Goal: Task Accomplishment & Management: Complete application form

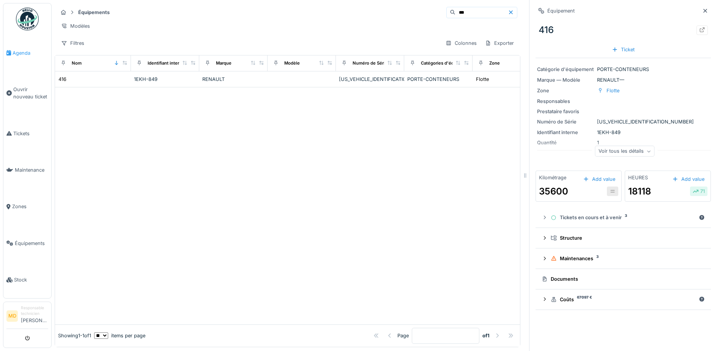
click at [23, 52] on span "Agenda" at bounding box center [31, 52] width 36 height 7
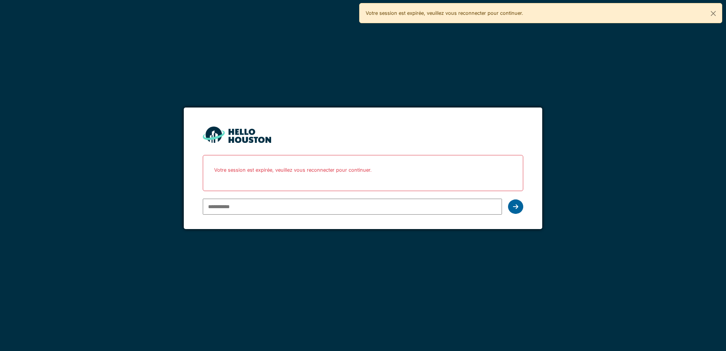
type input "**********"
click at [516, 208] on icon at bounding box center [515, 207] width 5 height 6
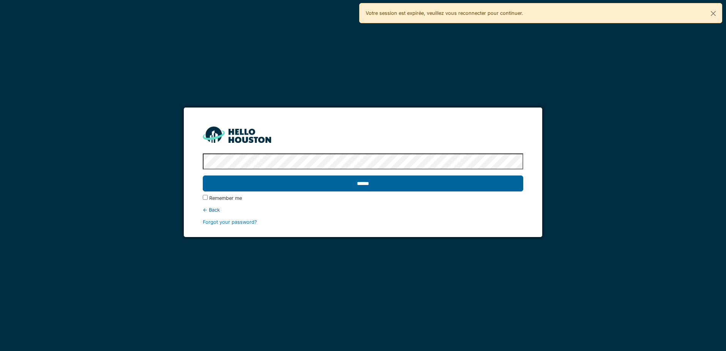
click at [366, 184] on input "******" at bounding box center [363, 183] width 320 height 16
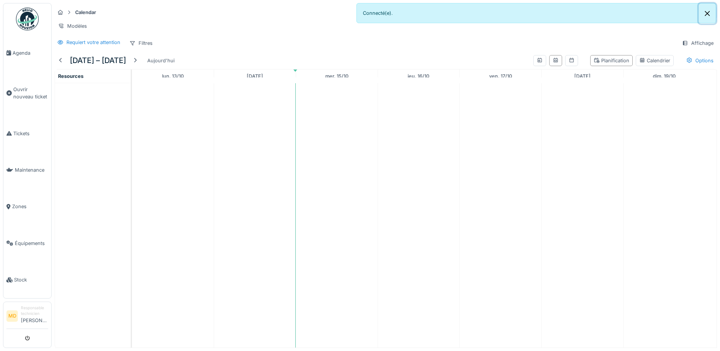
click at [707, 13] on button "Close" at bounding box center [707, 13] width 17 height 20
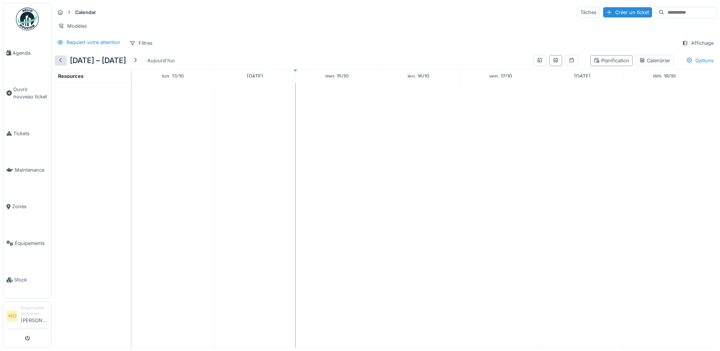
click at [60, 64] on div at bounding box center [61, 60] width 6 height 7
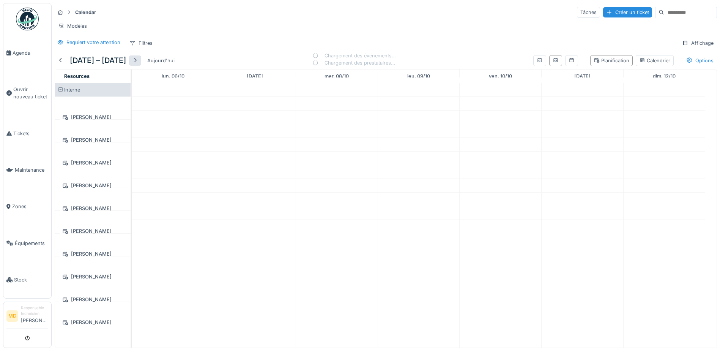
click at [138, 64] on div at bounding box center [135, 60] width 6 height 7
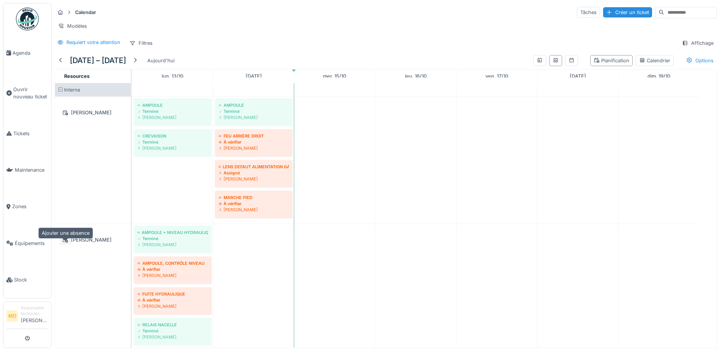
click at [64, 243] on icon at bounding box center [65, 239] width 5 height 5
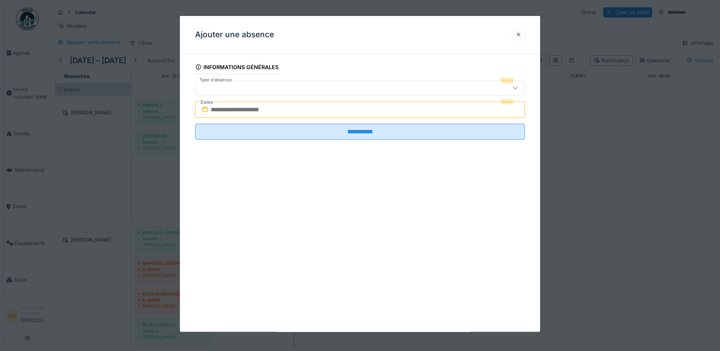
click at [518, 90] on div at bounding box center [516, 87] width 6 height 7
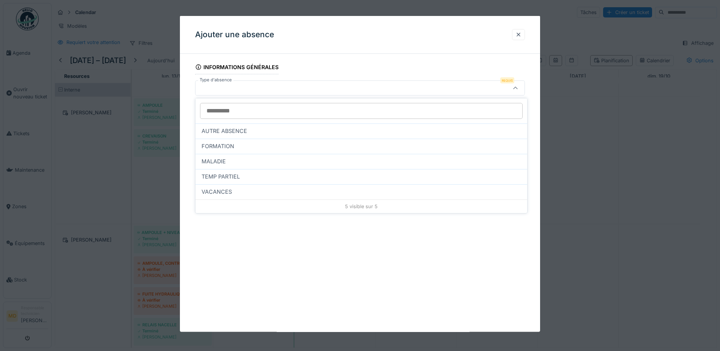
click at [218, 160] on span "MALADIE" at bounding box center [214, 161] width 24 height 8
type input "***"
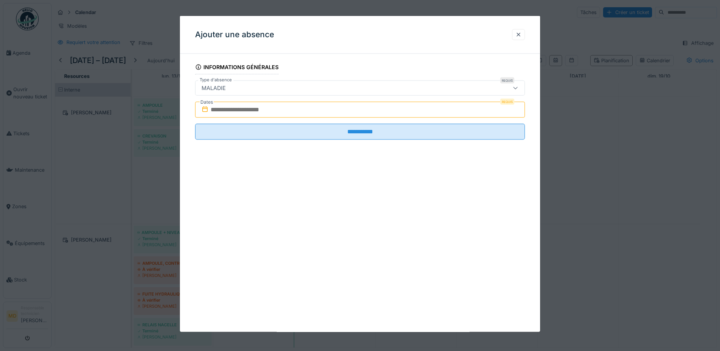
click at [248, 110] on input "text" at bounding box center [360, 110] width 330 height 16
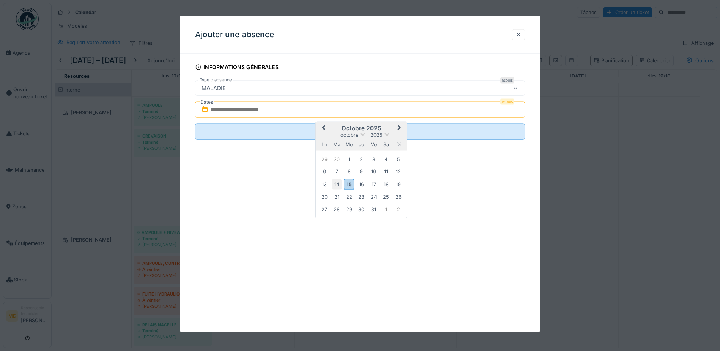
click at [339, 185] on div "14" at bounding box center [337, 184] width 10 height 10
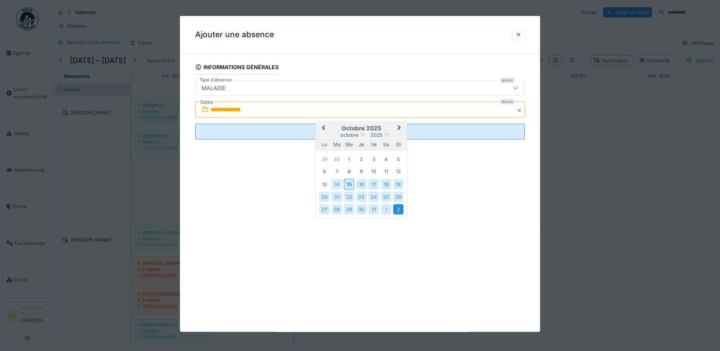
click at [398, 211] on div "2" at bounding box center [398, 209] width 10 height 10
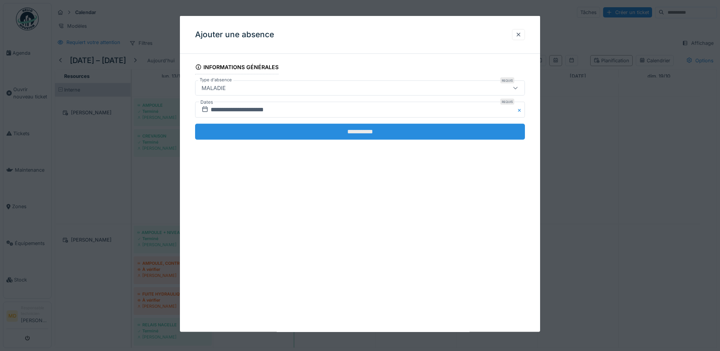
click at [365, 133] on input "**********" at bounding box center [360, 132] width 330 height 16
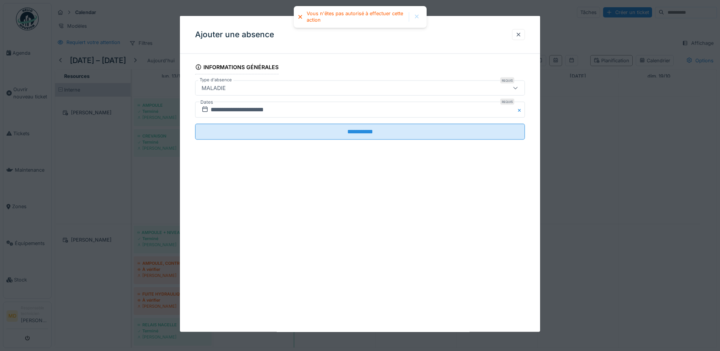
click at [417, 16] on div at bounding box center [417, 17] width 6 height 6
click at [519, 35] on div at bounding box center [519, 34] width 6 height 7
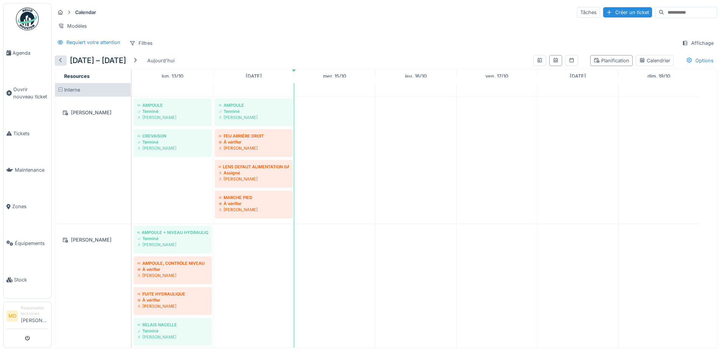
drag, startPoint x: 60, startPoint y: 59, endPoint x: 115, endPoint y: 84, distance: 60.2
click at [60, 60] on div at bounding box center [61, 60] width 6 height 7
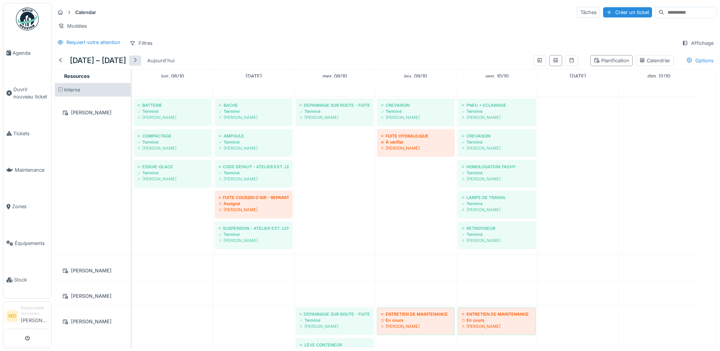
click at [137, 60] on div at bounding box center [135, 60] width 6 height 7
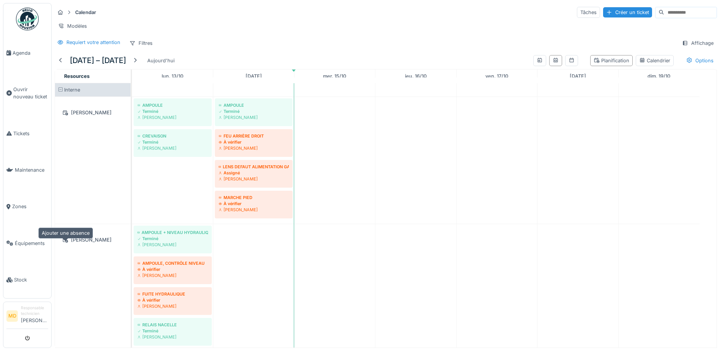
click at [66, 242] on icon at bounding box center [65, 239] width 6 height 5
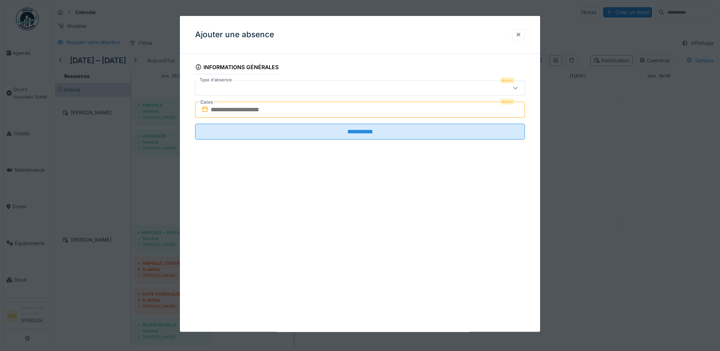
click at [518, 88] on icon at bounding box center [516, 87] width 6 height 5
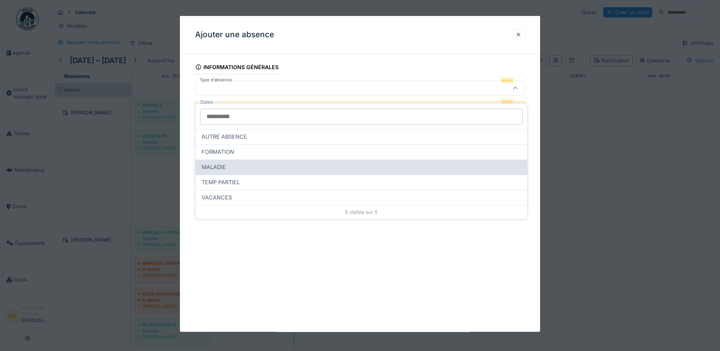
click at [205, 163] on span "MALADIE" at bounding box center [214, 167] width 24 height 8
type input "***"
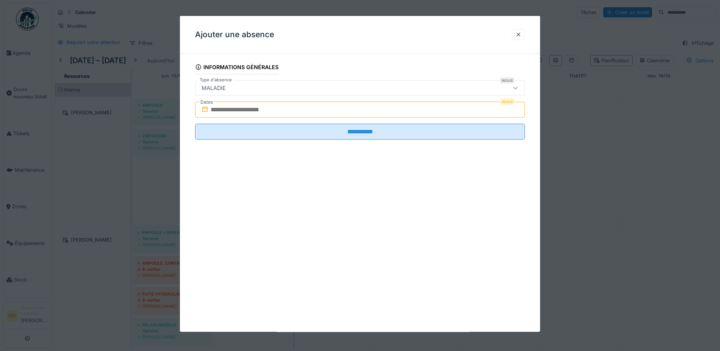
click at [219, 110] on input "text" at bounding box center [360, 110] width 330 height 16
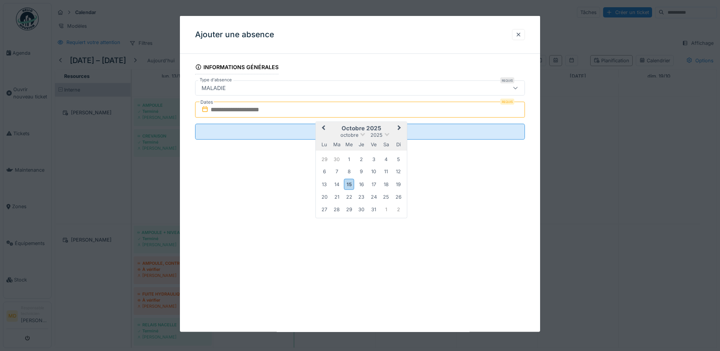
type input "**********"
click at [456, 190] on div "**********" at bounding box center [360, 174] width 360 height 316
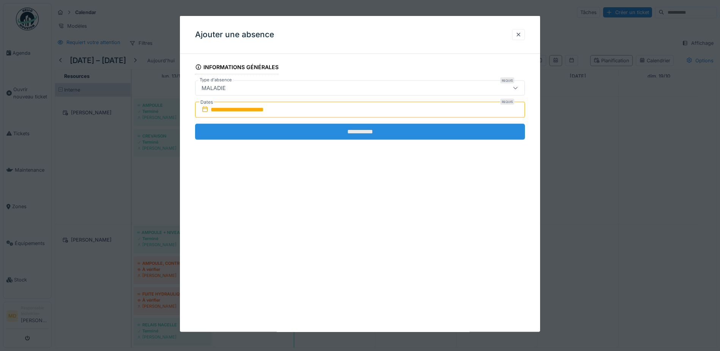
click at [351, 128] on input "**********" at bounding box center [360, 132] width 330 height 16
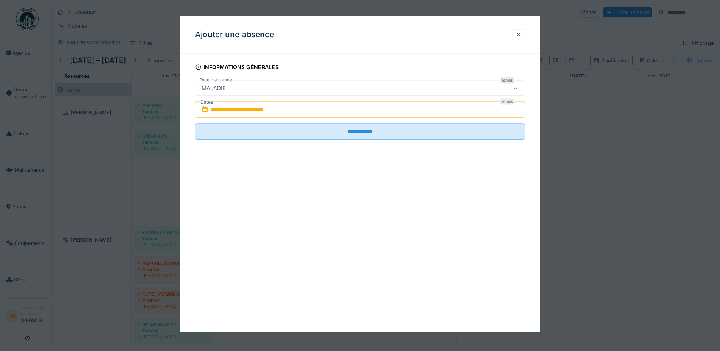
drag, startPoint x: 523, startPoint y: 34, endPoint x: 523, endPoint y: 47, distance: 12.9
click at [522, 34] on div at bounding box center [519, 34] width 6 height 7
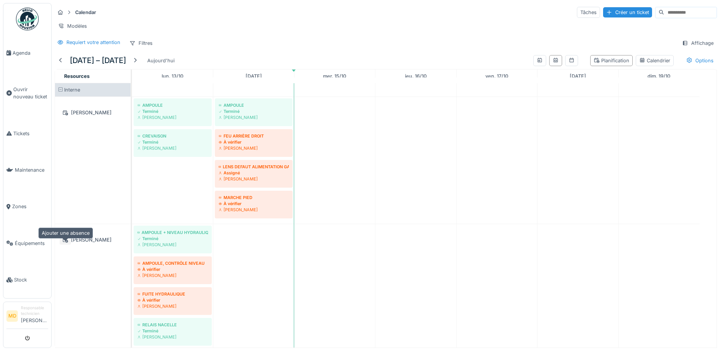
click at [66, 239] on icon at bounding box center [65, 239] width 6 height 5
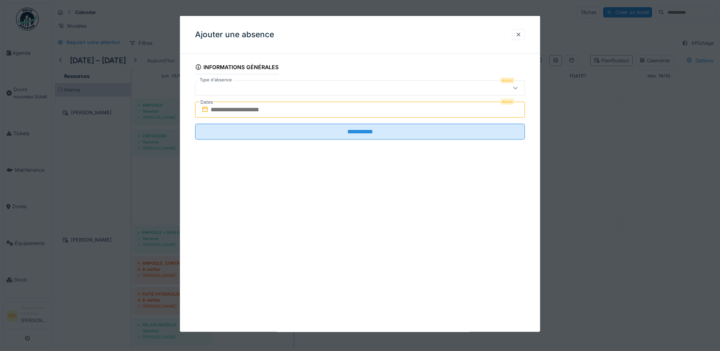
click at [518, 86] on icon at bounding box center [516, 87] width 6 height 5
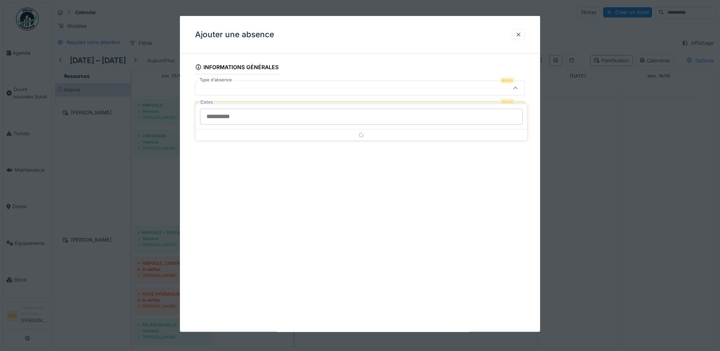
click at [242, 111] on input "Type d'absence" at bounding box center [361, 117] width 323 height 16
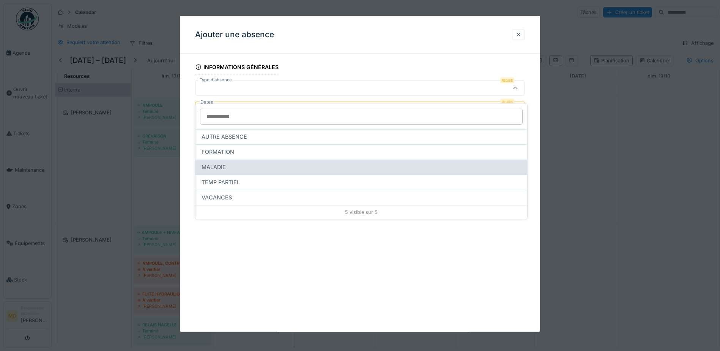
click at [217, 163] on span "MALADIE" at bounding box center [214, 167] width 24 height 8
type input "***"
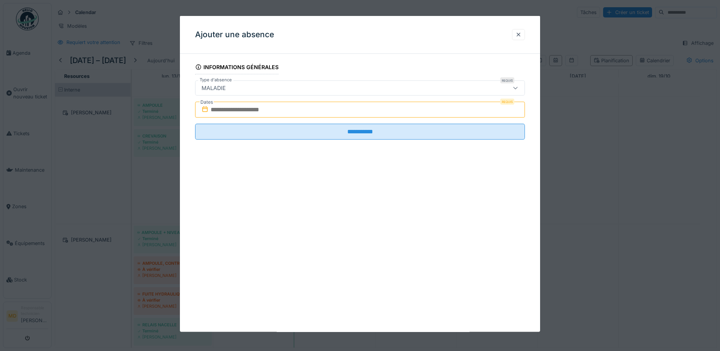
click at [243, 109] on input "text" at bounding box center [360, 110] width 330 height 16
click at [431, 161] on div "**********" at bounding box center [360, 174] width 360 height 316
click at [521, 34] on div at bounding box center [519, 34] width 6 height 7
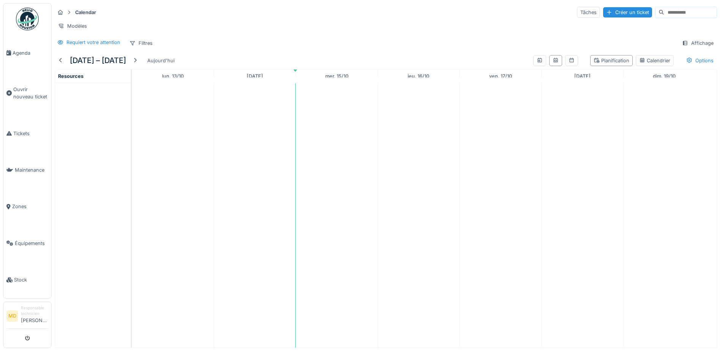
scroll to position [6, 0]
click at [60, 61] on div at bounding box center [61, 60] width 6 height 7
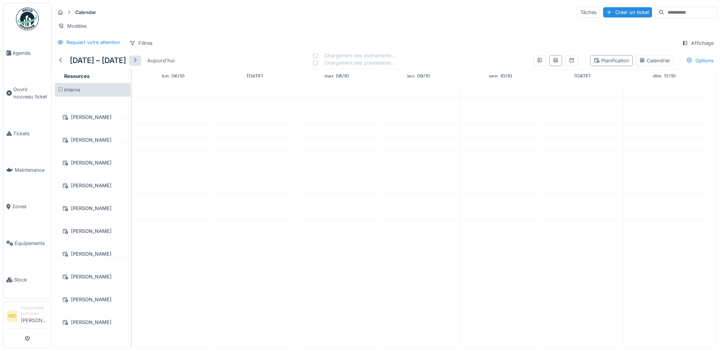
click at [138, 63] on div at bounding box center [135, 60] width 6 height 7
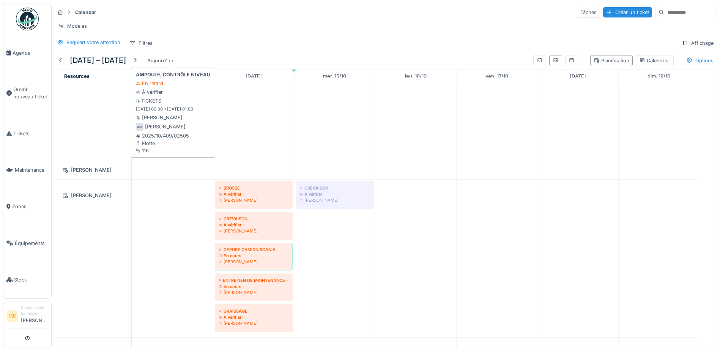
scroll to position [114, 0]
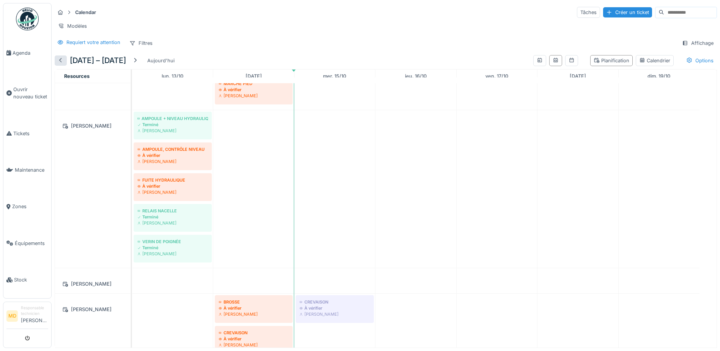
click at [64, 56] on div at bounding box center [61, 60] width 12 height 10
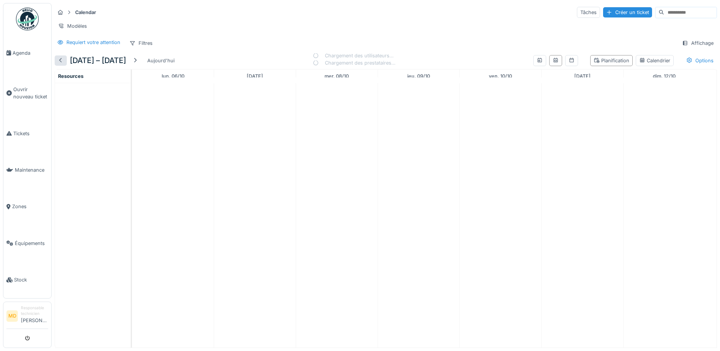
scroll to position [0, 0]
click at [60, 58] on div at bounding box center [61, 60] width 6 height 7
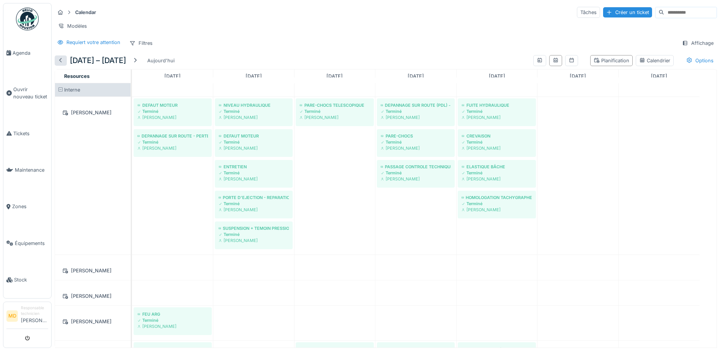
click at [60, 57] on div at bounding box center [61, 60] width 6 height 7
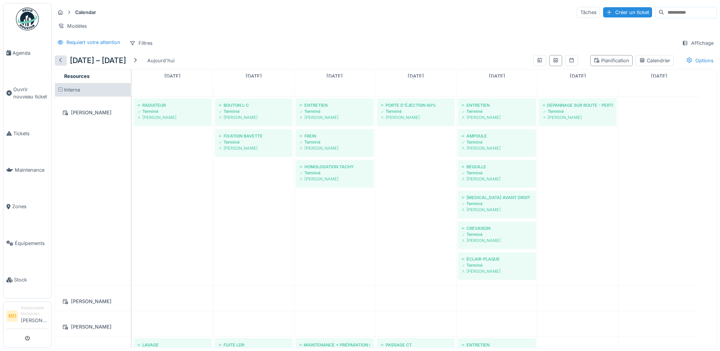
click at [62, 61] on div at bounding box center [61, 60] width 6 height 7
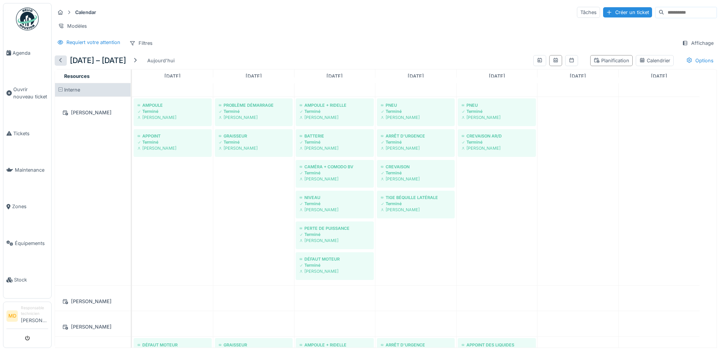
click at [62, 61] on div at bounding box center [61, 60] width 6 height 7
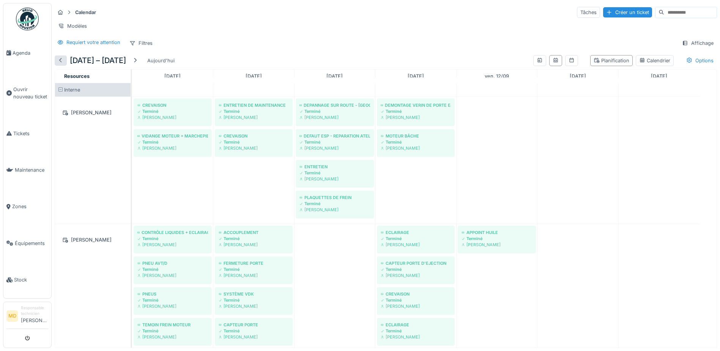
click at [63, 60] on div at bounding box center [61, 60] width 6 height 7
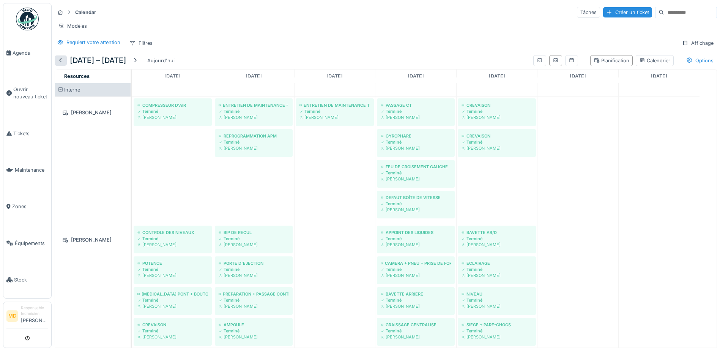
click at [58, 61] on div at bounding box center [61, 60] width 6 height 7
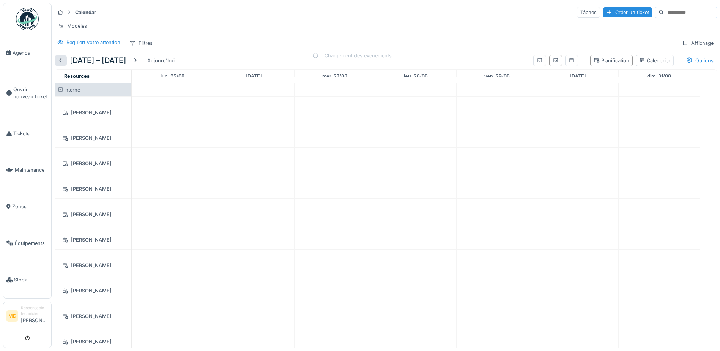
click at [62, 60] on div at bounding box center [61, 60] width 6 height 7
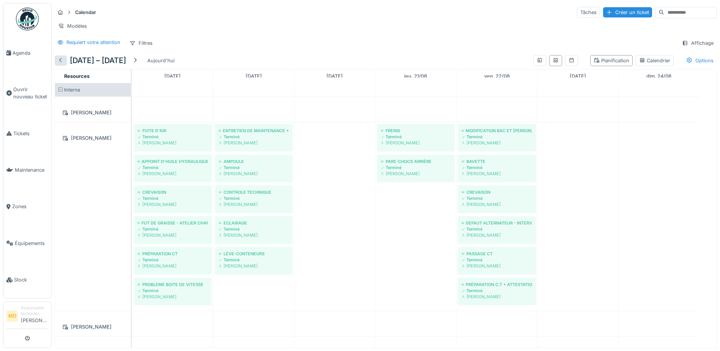
click at [60, 64] on div at bounding box center [61, 60] width 6 height 7
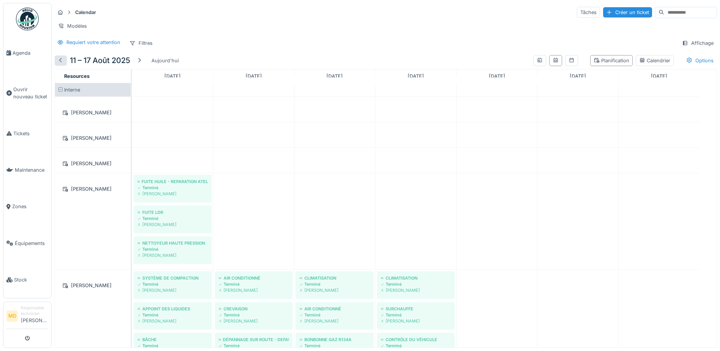
click at [61, 64] on div at bounding box center [61, 60] width 6 height 7
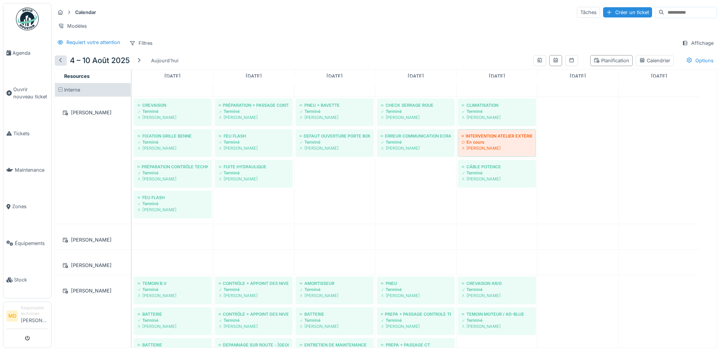
click at [60, 64] on div at bounding box center [61, 60] width 6 height 7
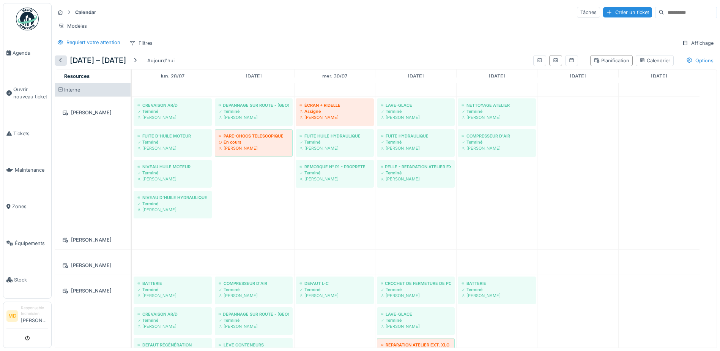
click at [59, 64] on div at bounding box center [61, 60] width 6 height 7
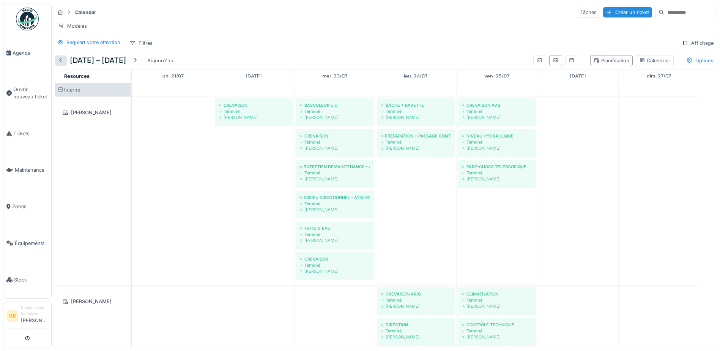
click at [59, 64] on div at bounding box center [61, 60] width 6 height 7
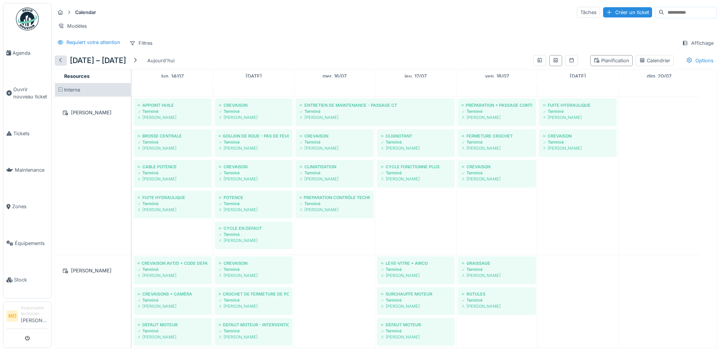
click at [59, 64] on div at bounding box center [61, 60] width 6 height 7
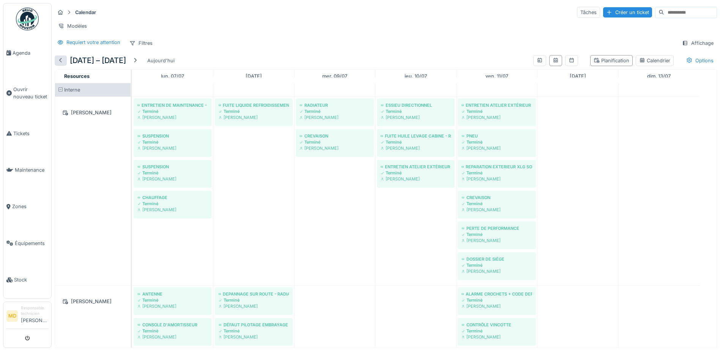
click at [59, 64] on div at bounding box center [61, 60] width 6 height 7
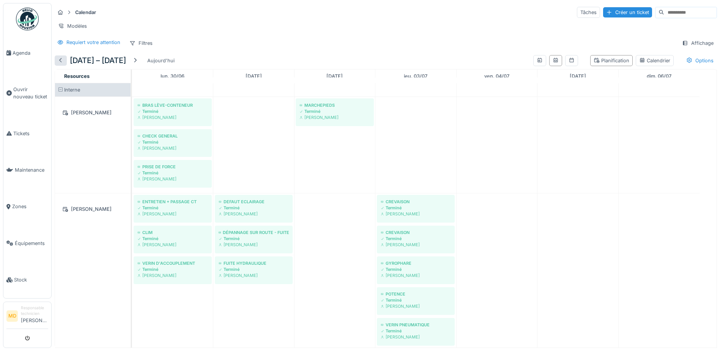
click at [59, 64] on div at bounding box center [61, 60] width 6 height 7
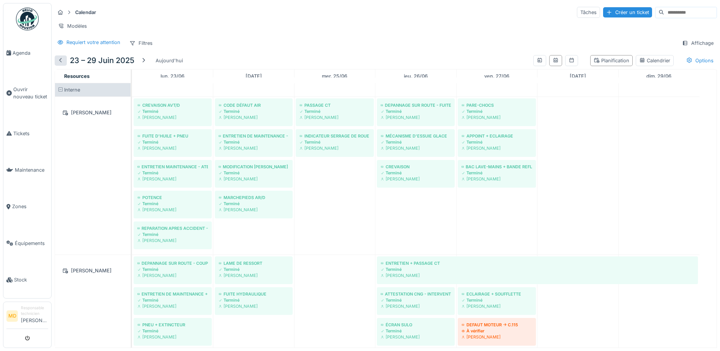
click at [59, 63] on div at bounding box center [61, 60] width 6 height 7
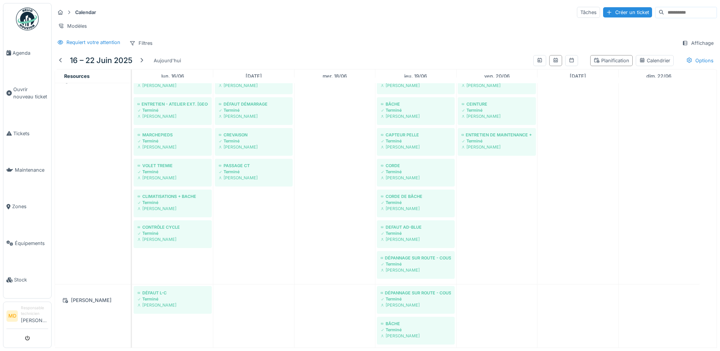
scroll to position [152, 0]
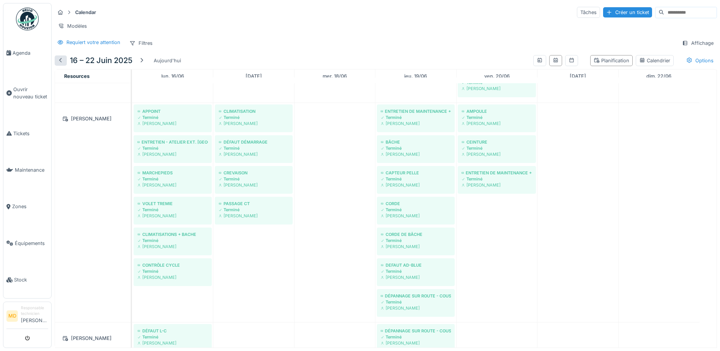
click at [61, 64] on div at bounding box center [61, 60] width 6 height 7
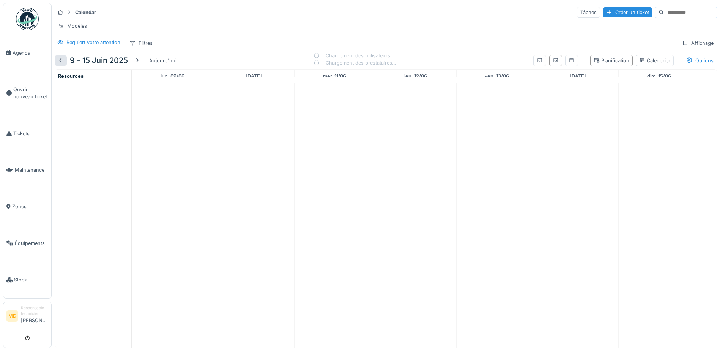
scroll to position [0, 0]
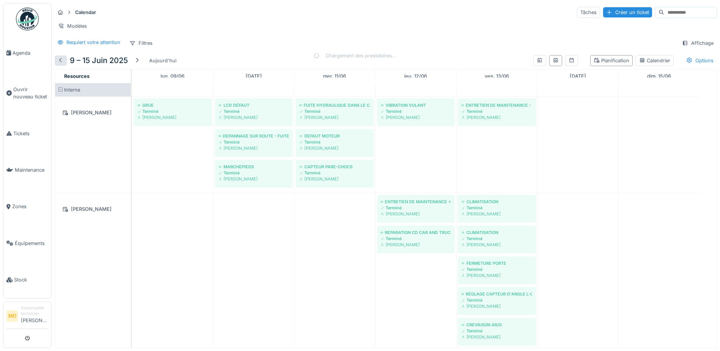
click at [59, 64] on div at bounding box center [61, 60] width 6 height 7
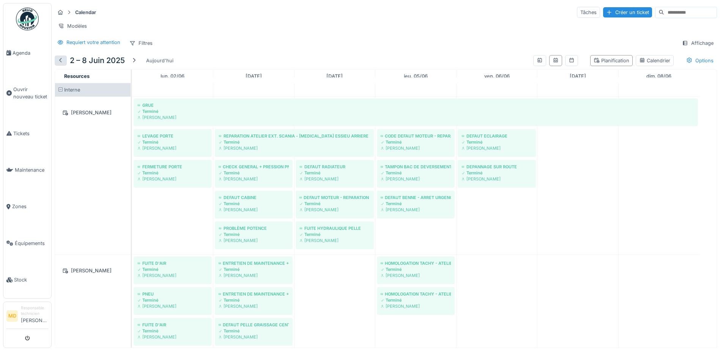
click at [59, 64] on div at bounding box center [61, 60] width 6 height 7
